Goal: Information Seeking & Learning: Learn about a topic

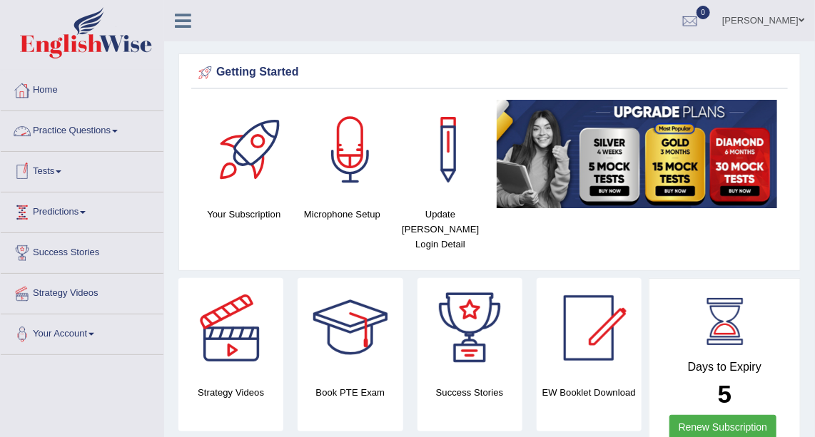
click at [109, 131] on link "Practice Questions" at bounding box center [82, 129] width 163 height 36
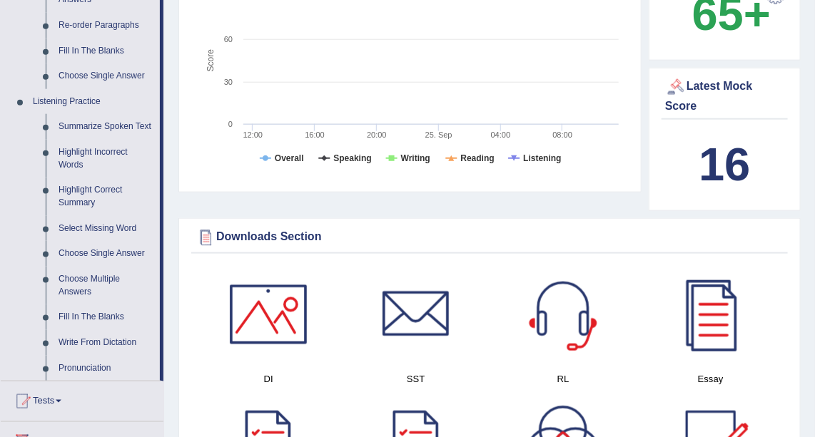
scroll to position [539, 0]
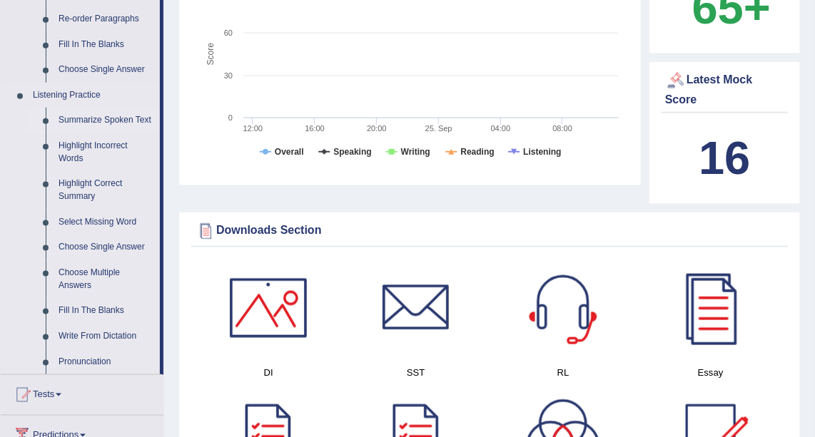
click at [133, 116] on link "Summarize Spoken Text" at bounding box center [106, 121] width 108 height 26
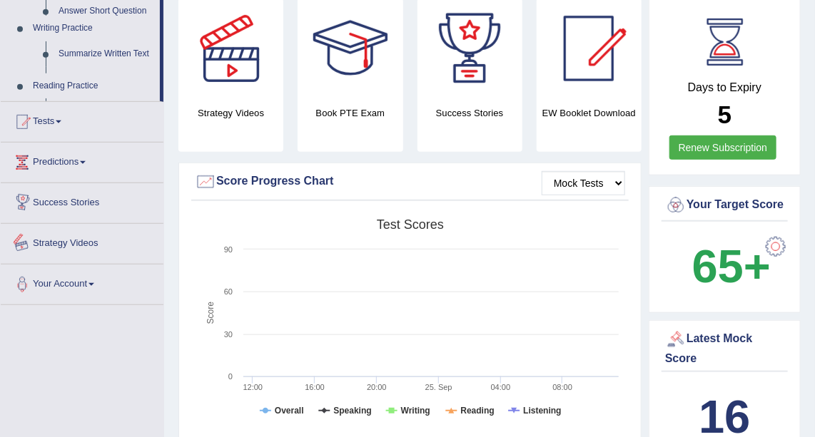
scroll to position [445, 0]
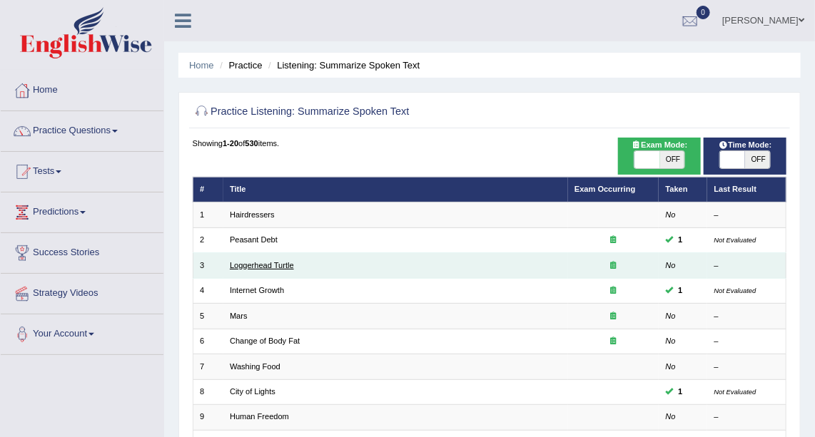
click at [238, 263] on link "Loggerhead Turtle" at bounding box center [262, 265] width 64 height 9
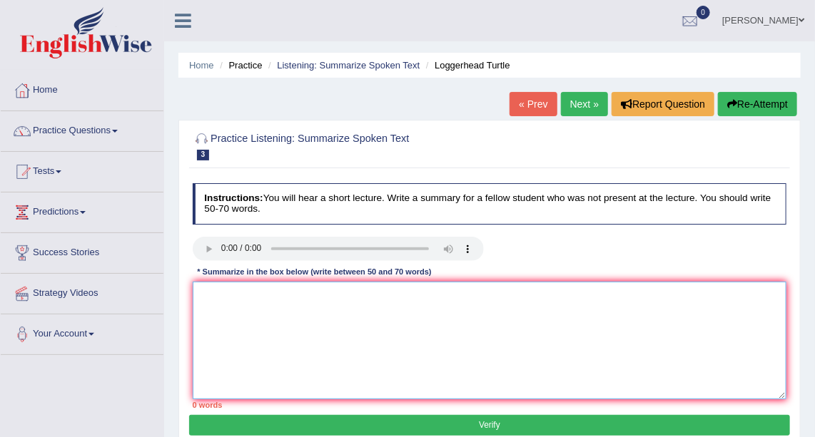
click at [343, 345] on textarea at bounding box center [490, 341] width 594 height 118
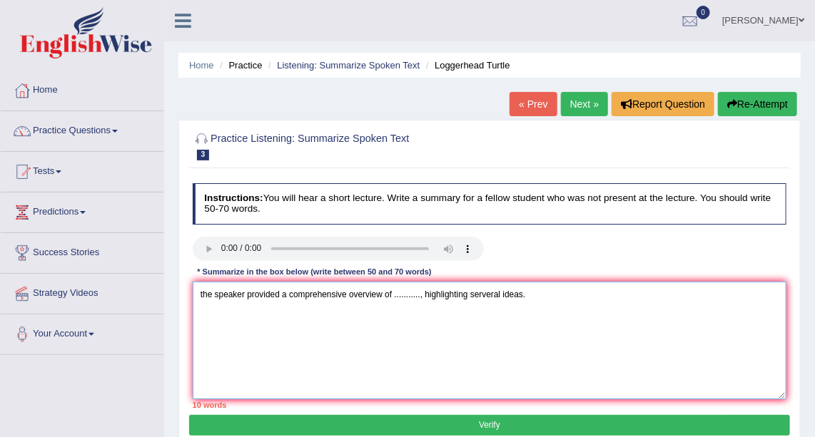
type textarea "the speaker provided a comprehensive overview of ..........., highlighting serv…"
